Goal: Navigation & Orientation: Find specific page/section

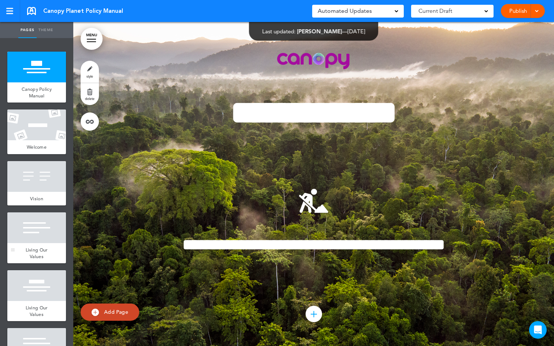
click at [37, 243] on div at bounding box center [36, 228] width 59 height 31
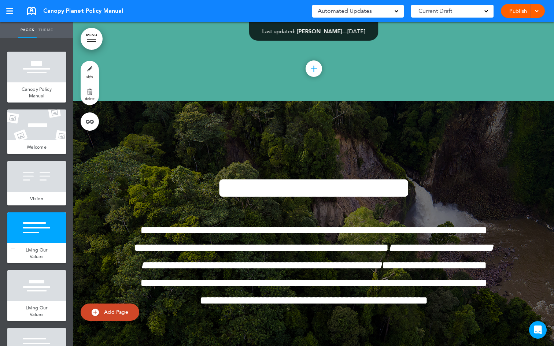
scroll to position [1120, 0]
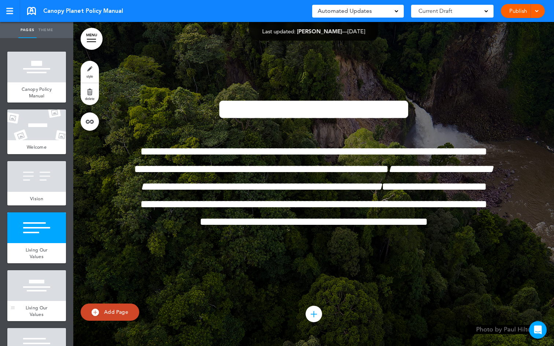
click at [33, 273] on div at bounding box center [36, 285] width 59 height 31
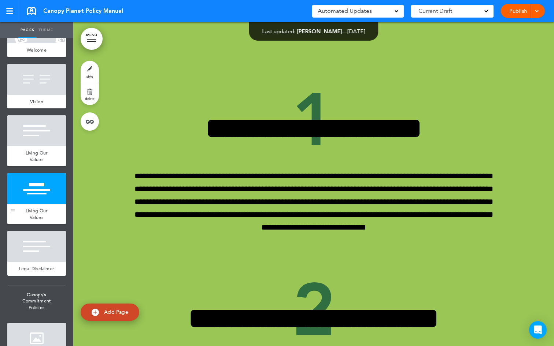
scroll to position [103, 0]
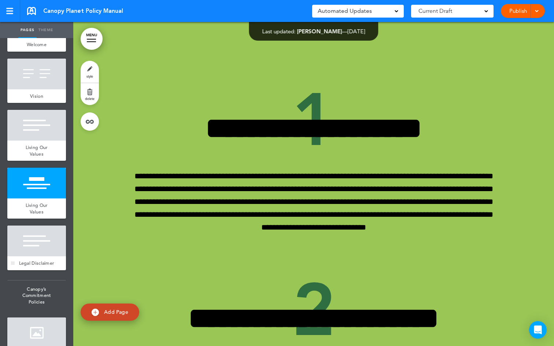
click at [34, 255] on div at bounding box center [36, 241] width 59 height 31
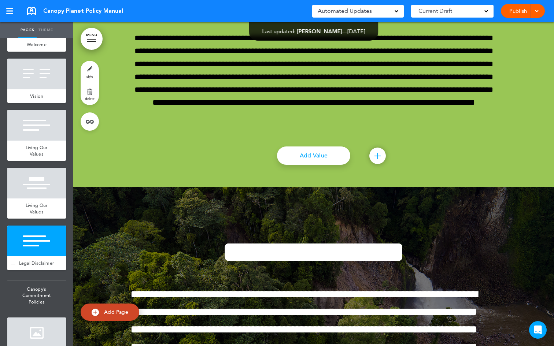
scroll to position [2551, 0]
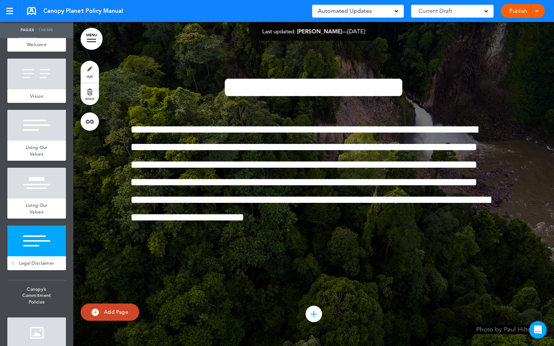
click at [34, 255] on div at bounding box center [36, 241] width 59 height 31
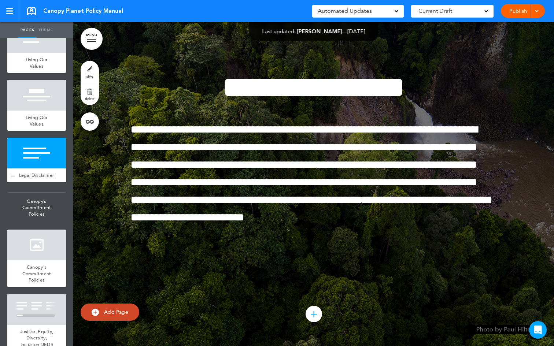
scroll to position [205, 0]
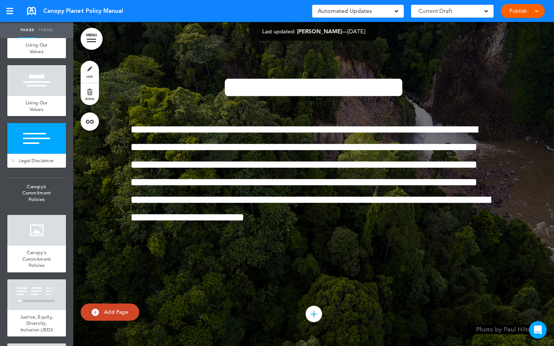
click at [34, 255] on div "Canopy's Commitment Policies" at bounding box center [36, 259] width 59 height 27
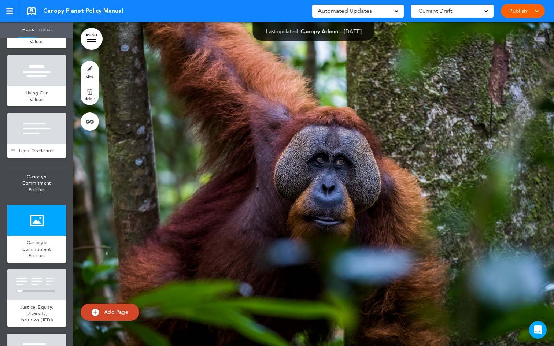
scroll to position [220, 0]
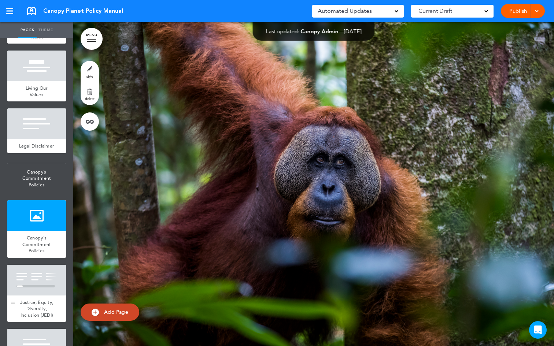
click at [38, 310] on span "Justice, Equity, Diversity, Inclusion (JEDI)" at bounding box center [36, 308] width 33 height 19
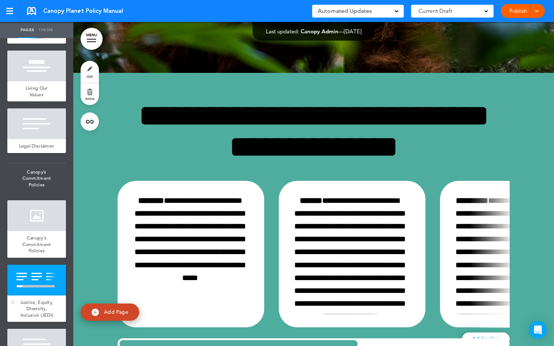
scroll to position [3199, 0]
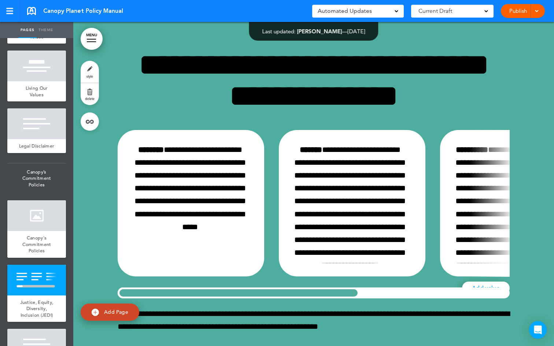
click at [264, 295] on div at bounding box center [239, 293] width 242 height 11
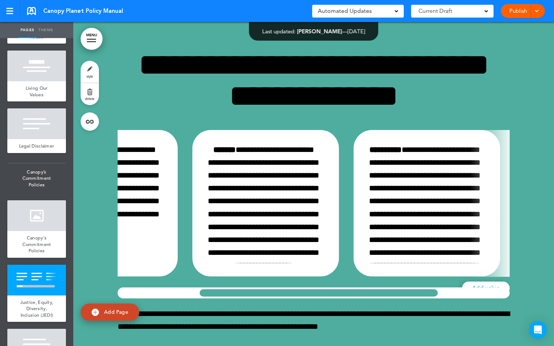
click at [317, 211] on div "**********" at bounding box center [314, 214] width 392 height 169
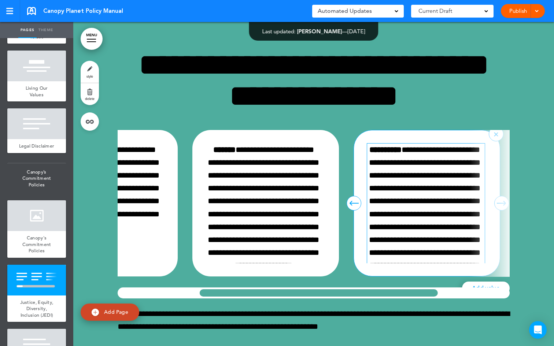
scroll to position [0, 161]
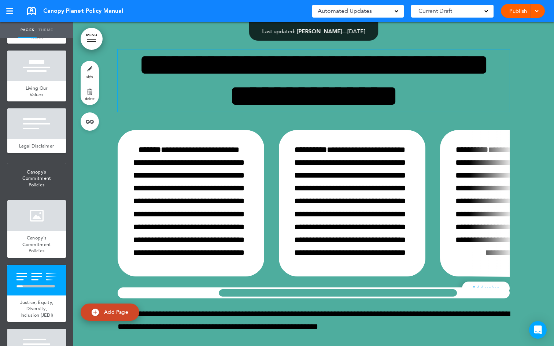
click at [118, 106] on h1 "**********" at bounding box center [314, 80] width 392 height 62
click at [85, 184] on div at bounding box center [313, 281] width 481 height 519
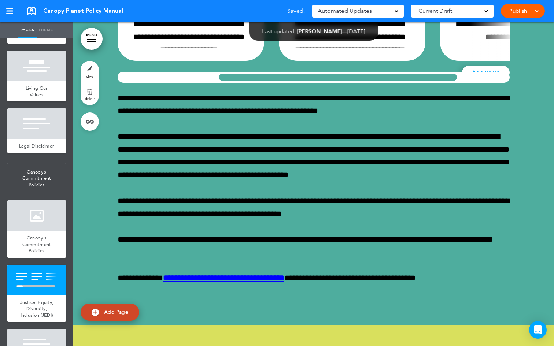
scroll to position [3419, 0]
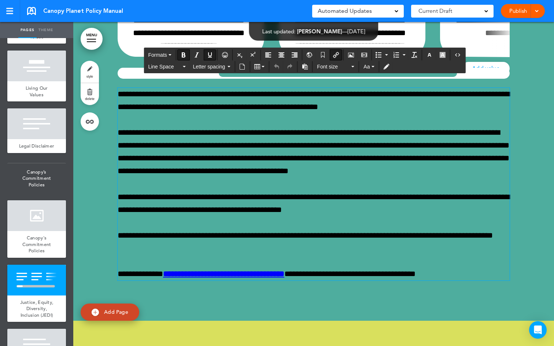
click at [202, 273] on span "**********" at bounding box center [223, 274] width 121 height 8
click at [206, 274] on span "**********" at bounding box center [223, 274] width 121 height 8
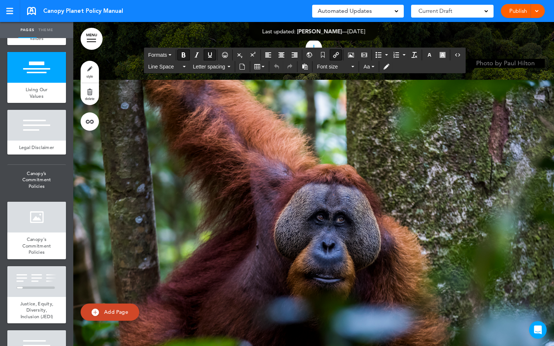
scroll to position [0, 161]
